Goal: Information Seeking & Learning: Learn about a topic

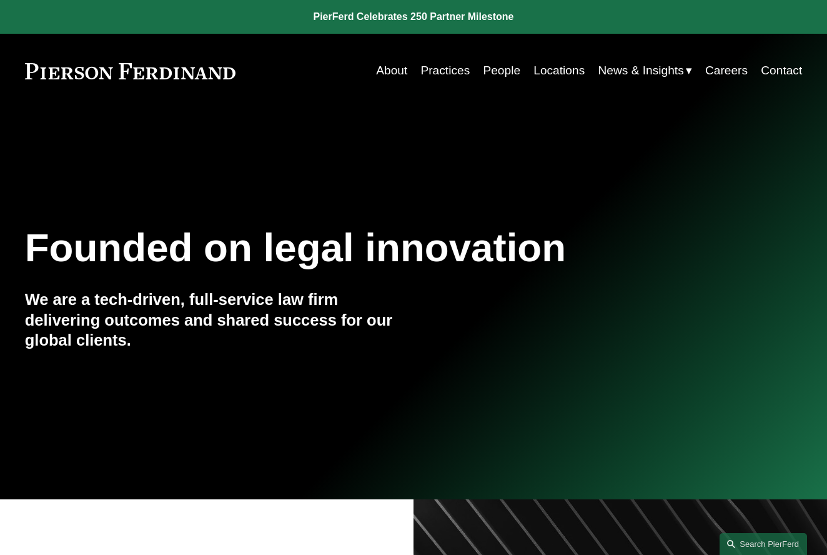
click at [503, 71] on link "People" at bounding box center [501, 71] width 37 height 24
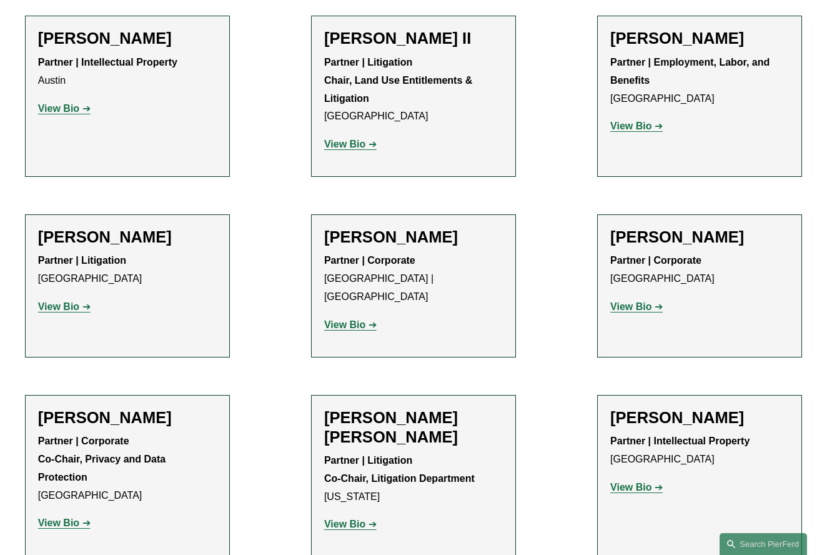
scroll to position [1408, 0]
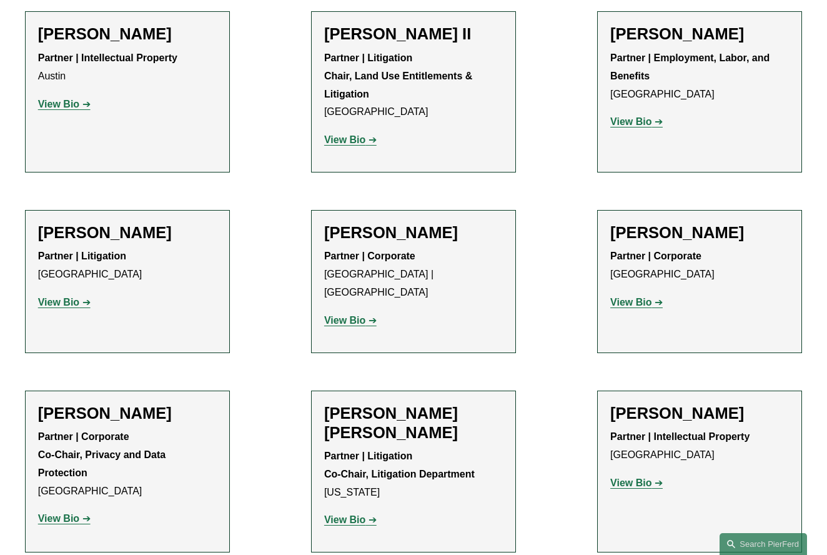
click at [60, 297] on strong "View Bio" at bounding box center [58, 302] width 41 height 11
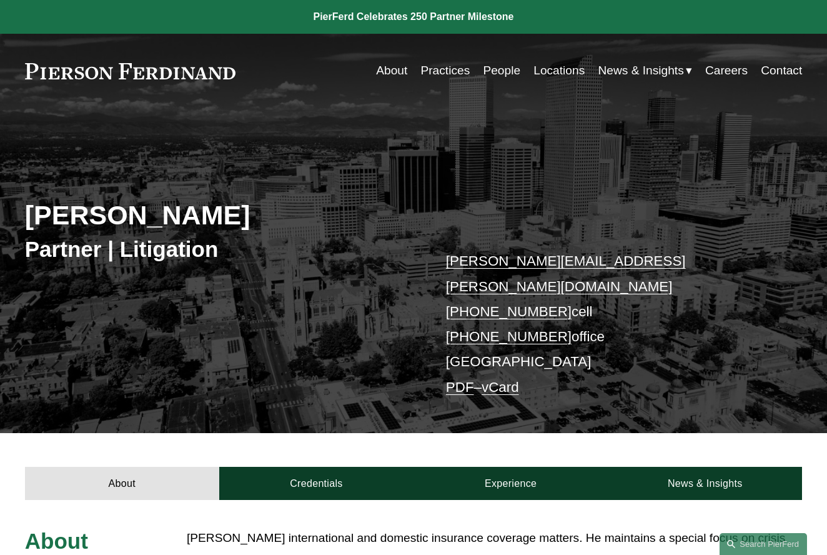
click at [567, 72] on link "Locations" at bounding box center [559, 71] width 51 height 24
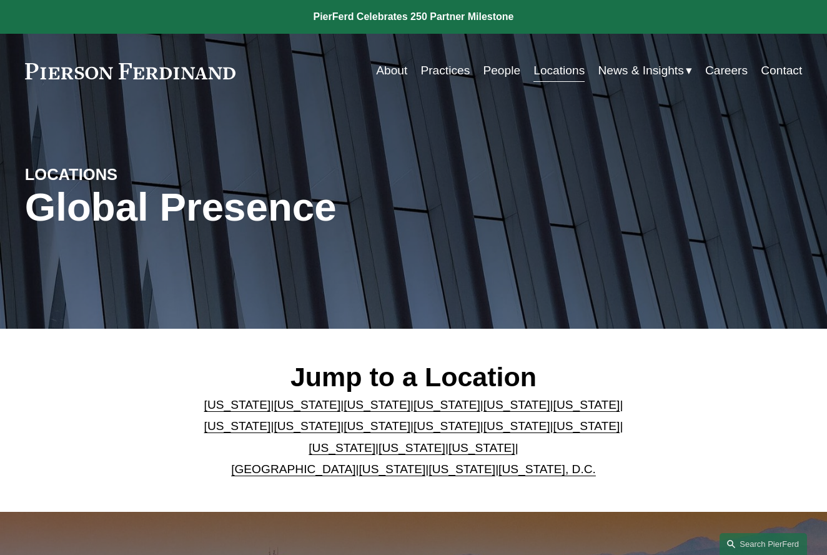
click at [361, 411] on link "[US_STATE]" at bounding box center [377, 404] width 67 height 13
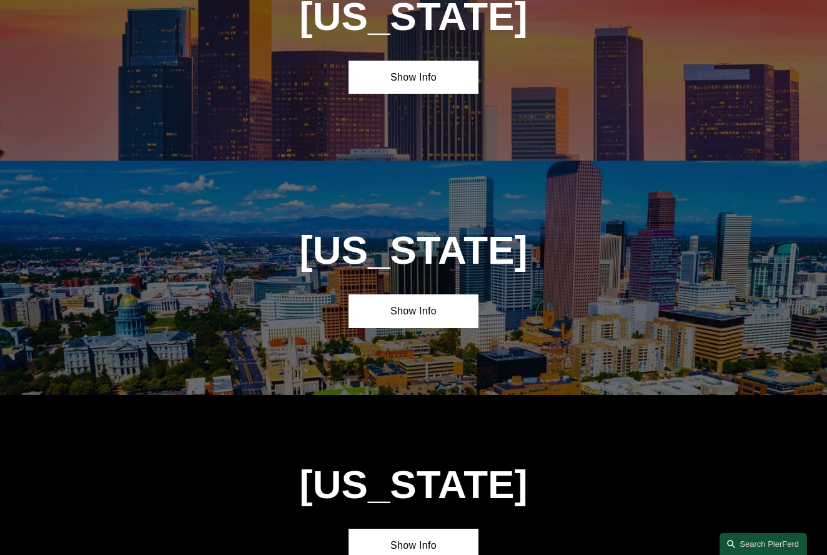
scroll to position [980, 0]
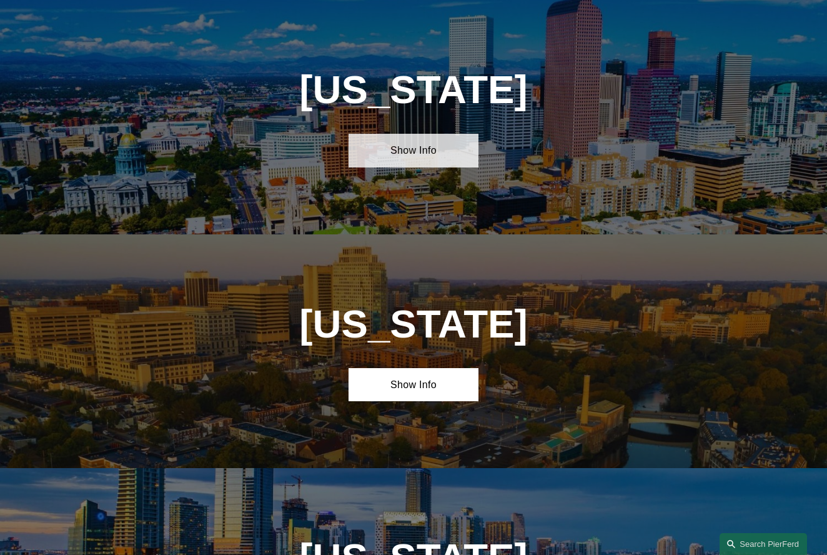
click at [412, 151] on link "Show Info" at bounding box center [413, 151] width 129 height 34
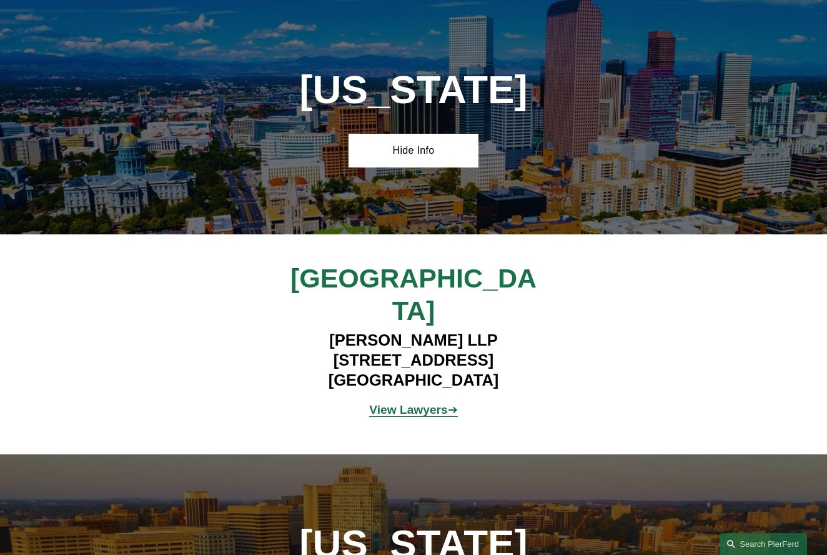
click at [414, 403] on strong "View Lawyers" at bounding box center [408, 409] width 78 height 13
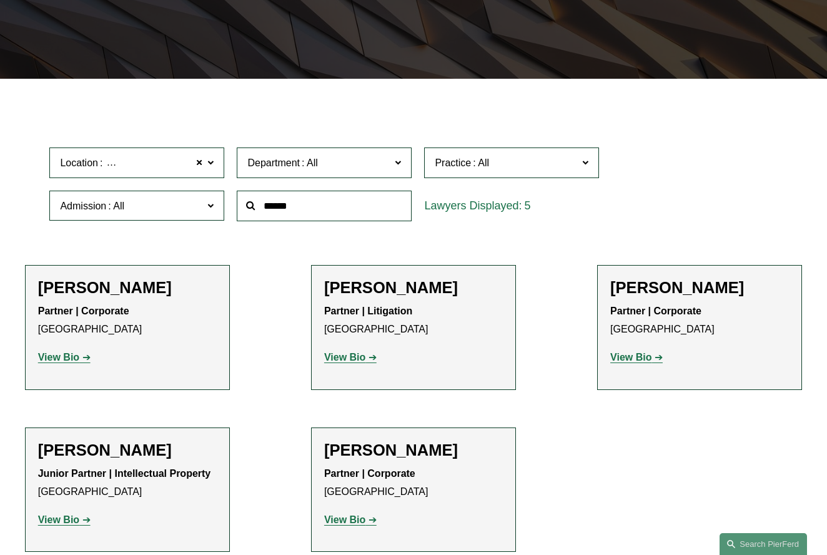
scroll to position [254, 0]
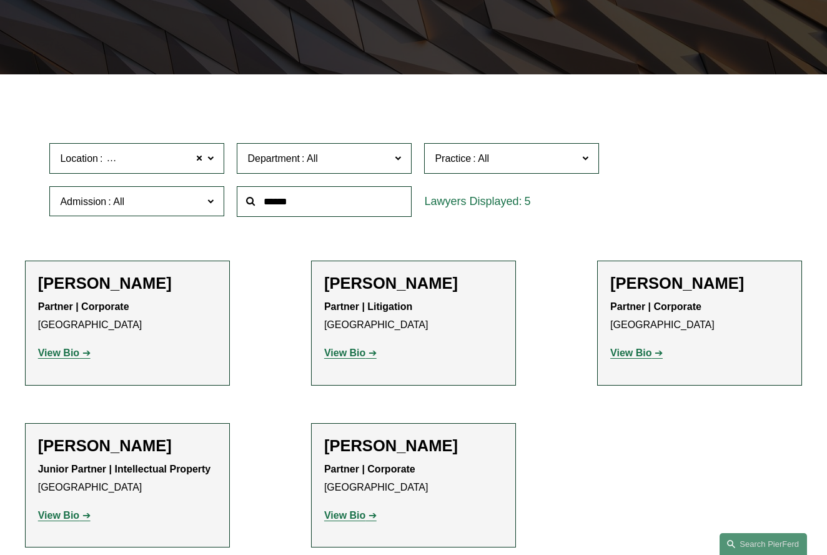
click at [629, 354] on strong "View Bio" at bounding box center [630, 352] width 41 height 11
click at [77, 351] on strong "View Bio" at bounding box center [58, 352] width 41 height 11
click at [356, 514] on strong "View Bio" at bounding box center [344, 515] width 41 height 11
click at [68, 514] on strong "View Bio" at bounding box center [58, 515] width 41 height 11
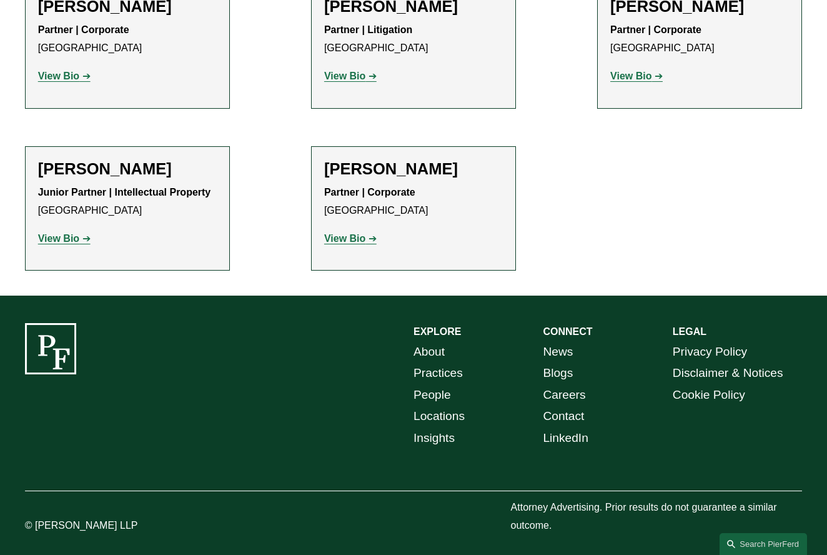
scroll to position [530, 0]
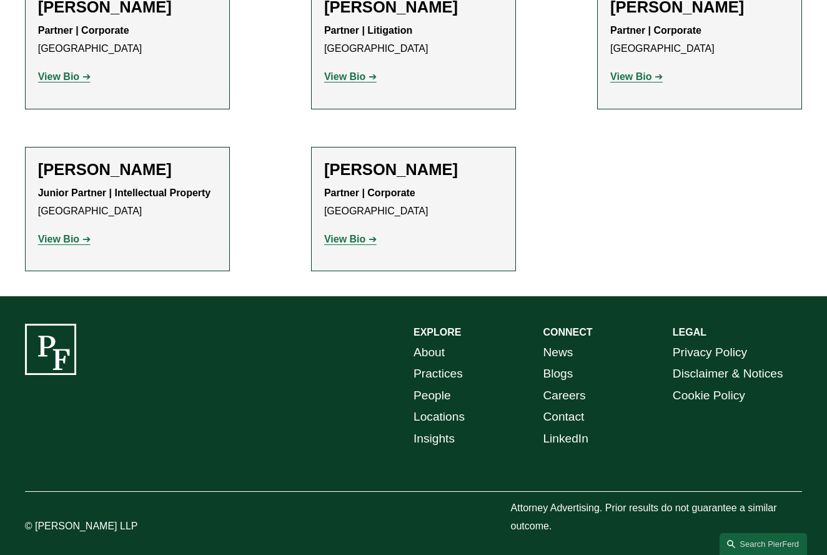
click at [62, 240] on strong "View Bio" at bounding box center [58, 239] width 41 height 11
click at [78, 78] on strong "View Bio" at bounding box center [58, 76] width 41 height 11
click at [636, 76] on strong "View Bio" at bounding box center [630, 76] width 41 height 11
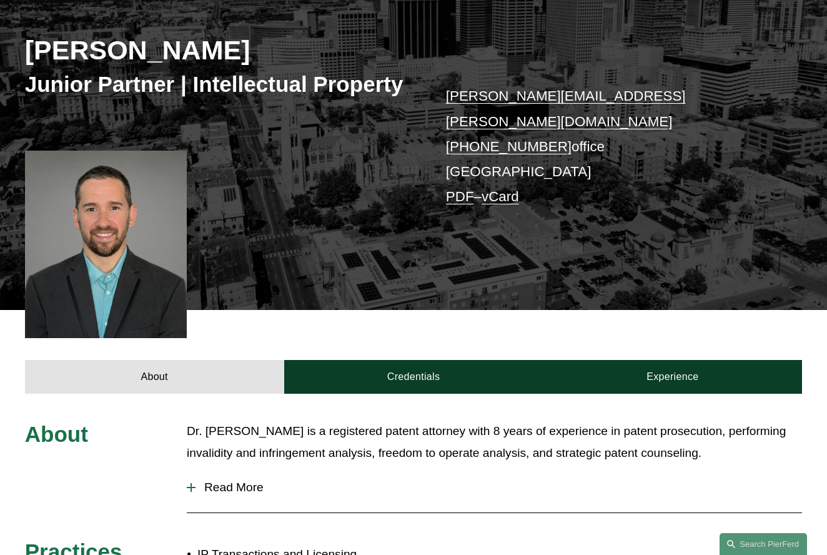
scroll to position [260, 0]
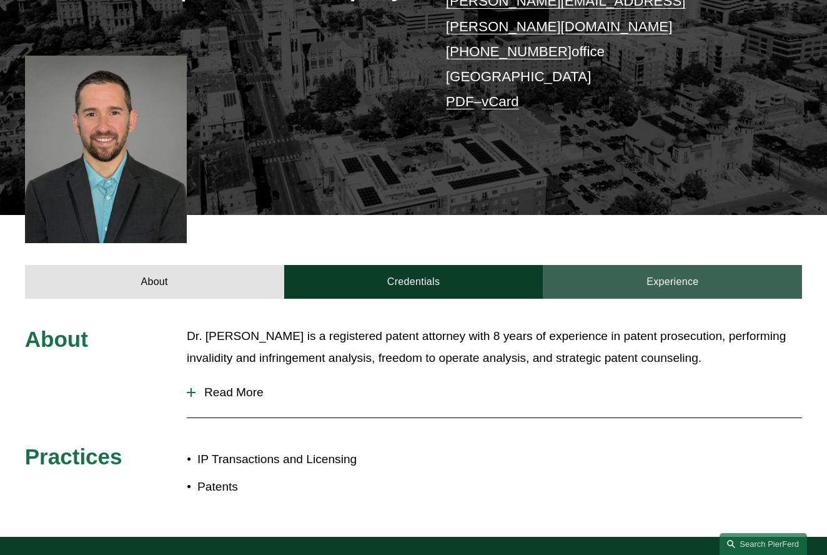
click at [648, 265] on link "Experience" at bounding box center [672, 282] width 259 height 34
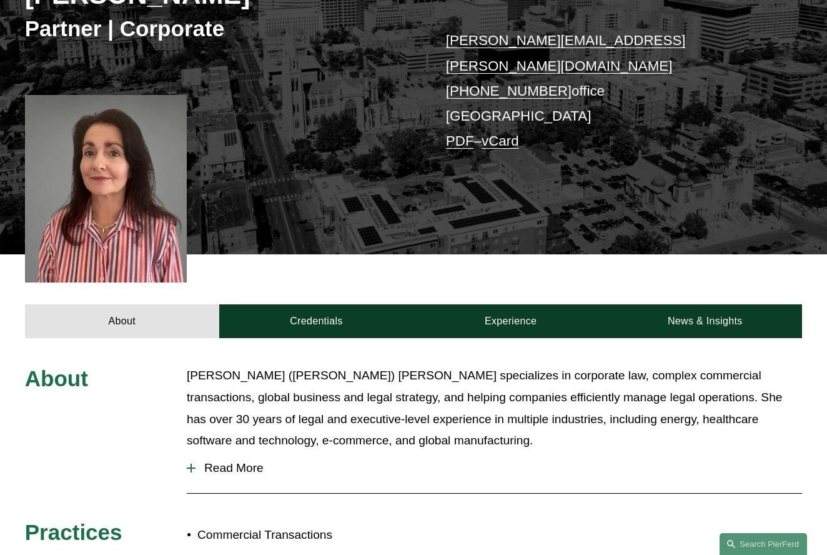
scroll to position [227, 0]
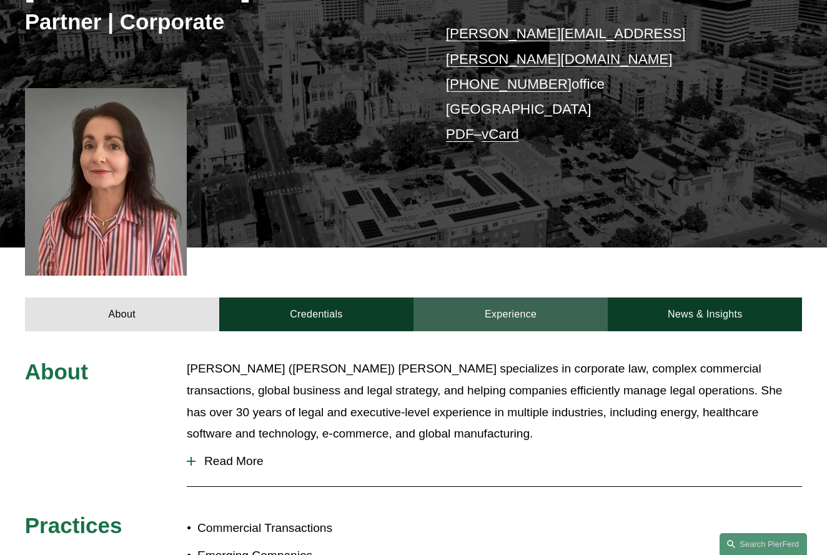
click at [524, 297] on link "Experience" at bounding box center [511, 314] width 194 height 34
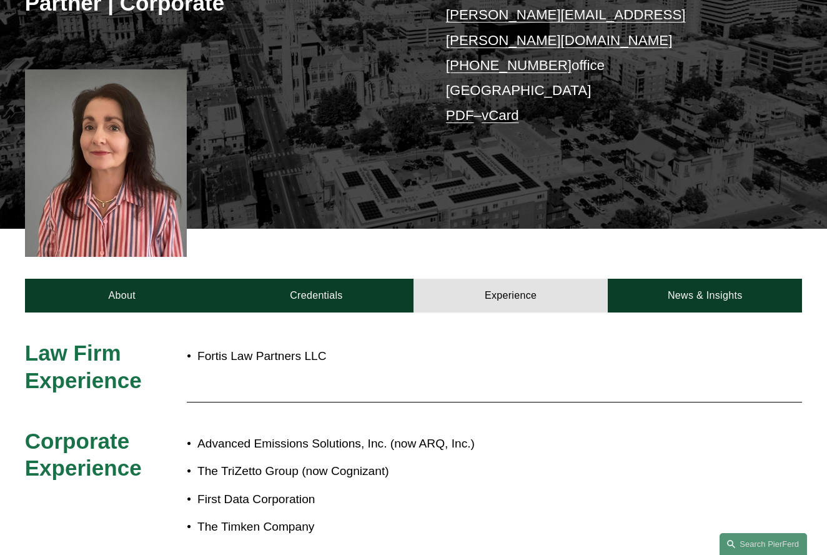
scroll to position [249, 0]
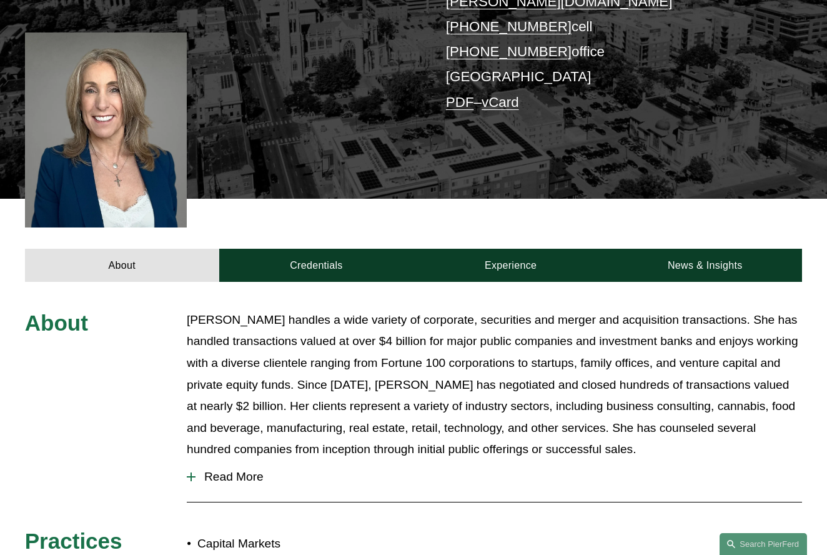
scroll to position [321, 0]
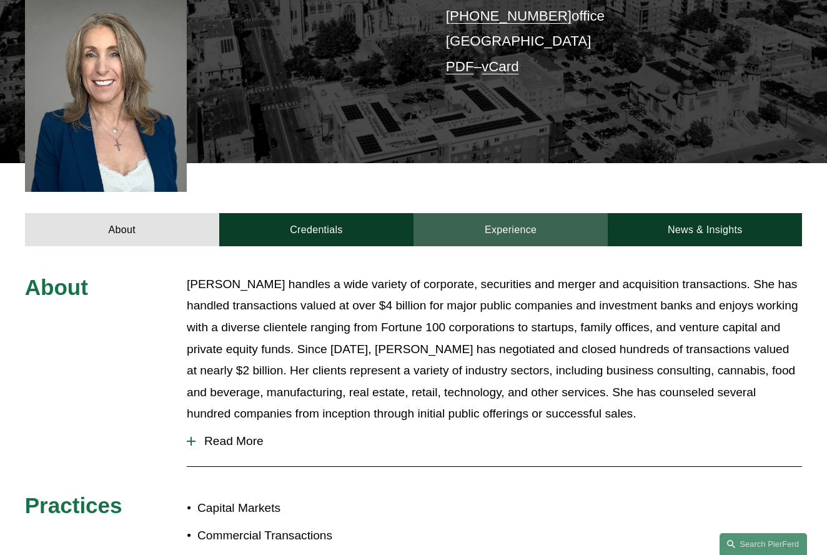
click at [549, 213] on link "Experience" at bounding box center [511, 230] width 194 height 34
